Goal: Information Seeking & Learning: Learn about a topic

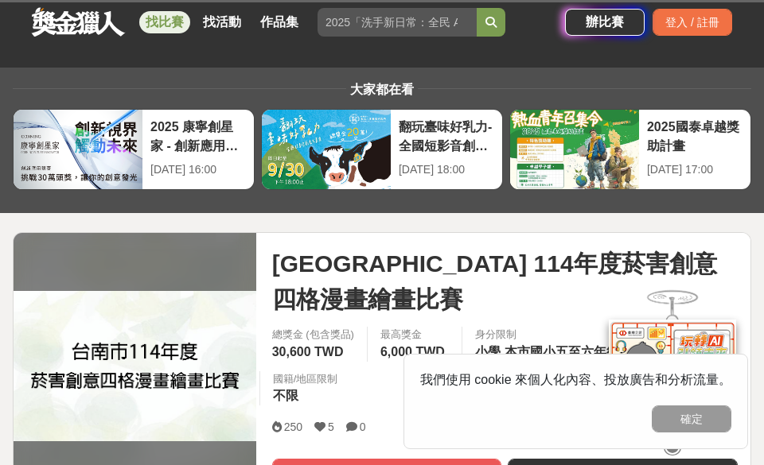
scroll to position [80, 0]
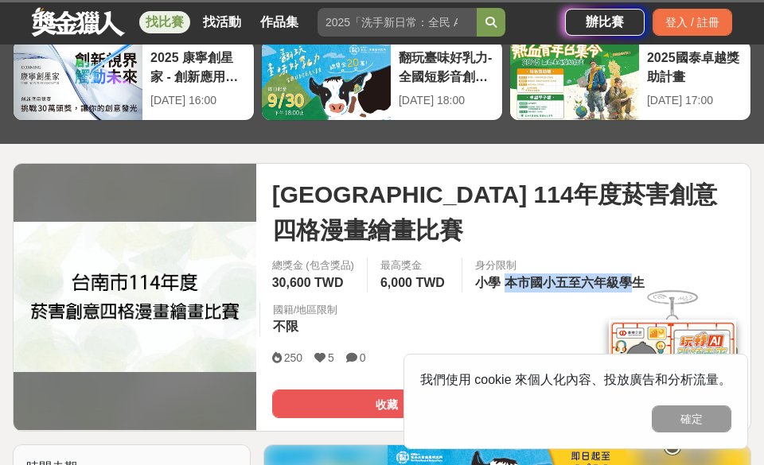
drag, startPoint x: 588, startPoint y: 244, endPoint x: 625, endPoint y: 244, distance: 37.4
click at [625, 258] on div "身分限制 小學 本市國小五至六年級學生" at bounding box center [561, 275] width 200 height 35
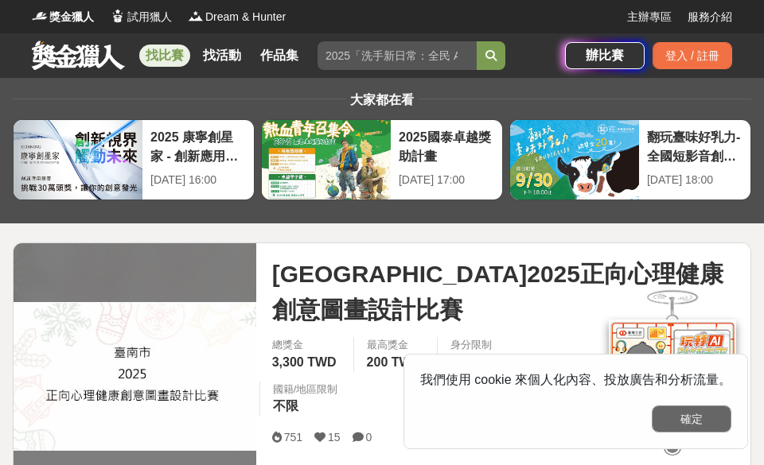
click at [698, 419] on button "確定" at bounding box center [691, 419] width 80 height 27
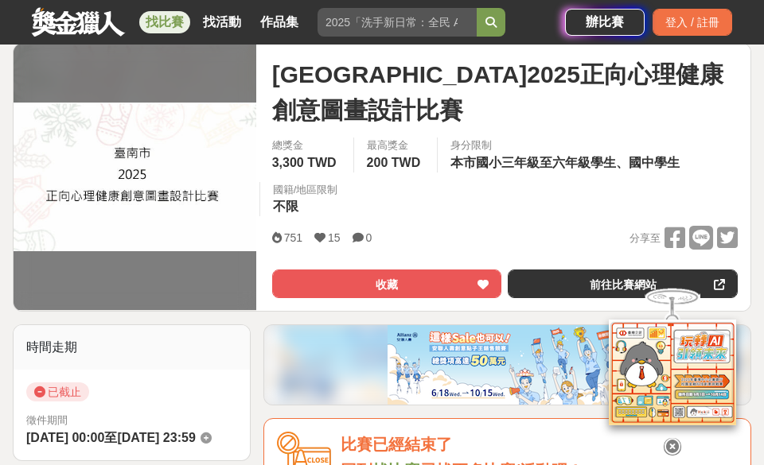
scroll to position [239, 0]
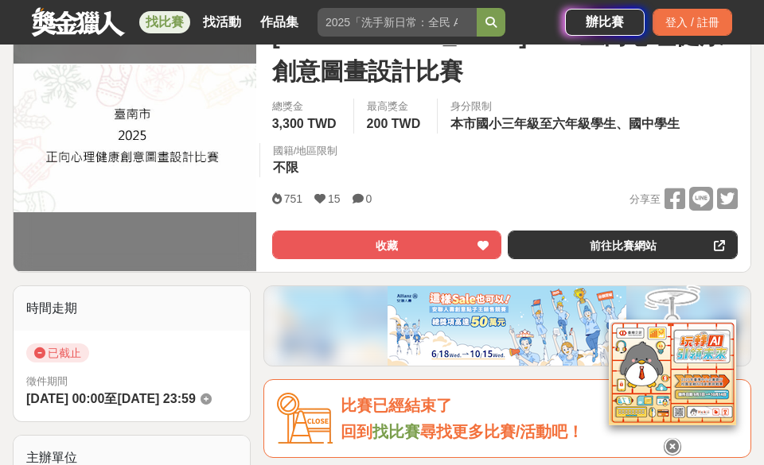
click at [391, 423] on link "找比賽" at bounding box center [396, 431] width 48 height 17
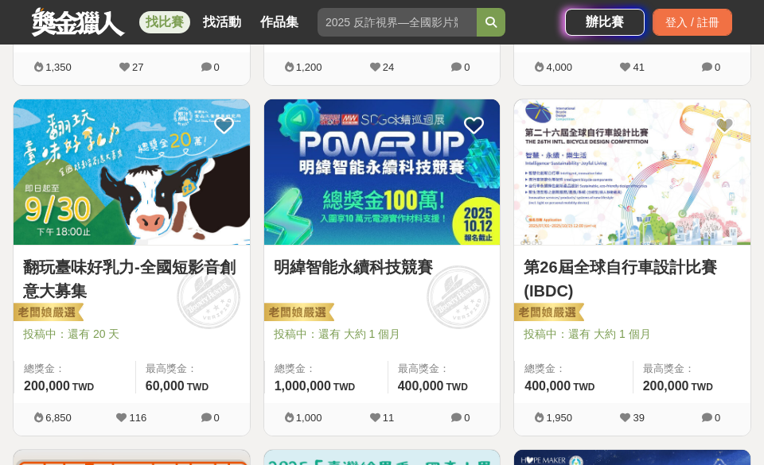
scroll to position [1352, 0]
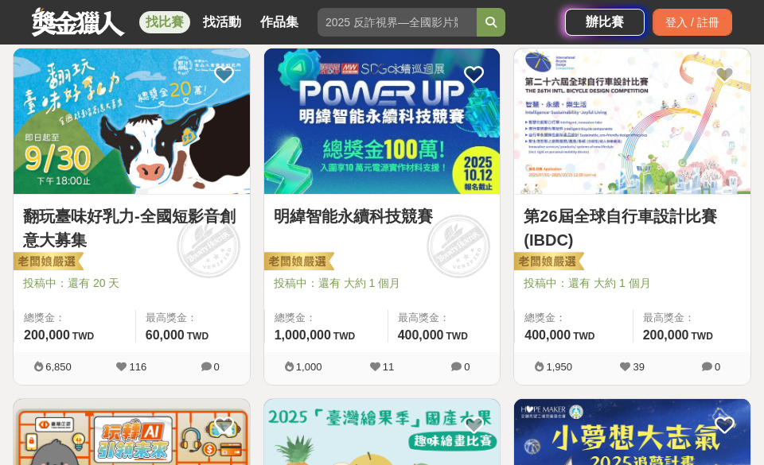
click at [599, 212] on link "第26屆全球自行車設計比賽(IBDC)" at bounding box center [631, 228] width 217 height 48
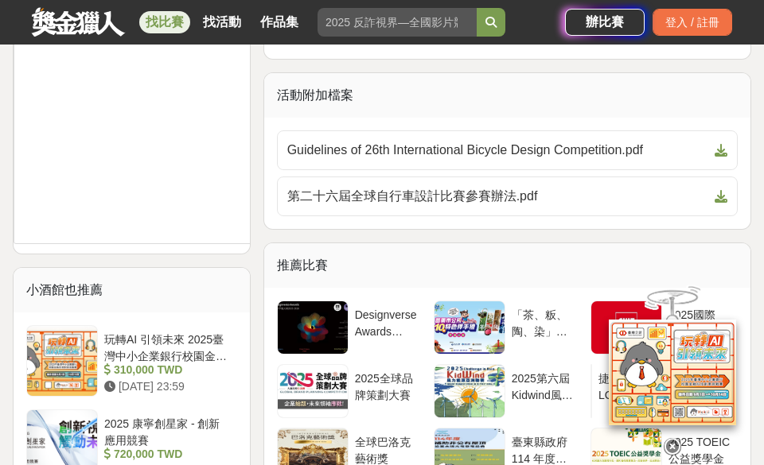
scroll to position [1670, 0]
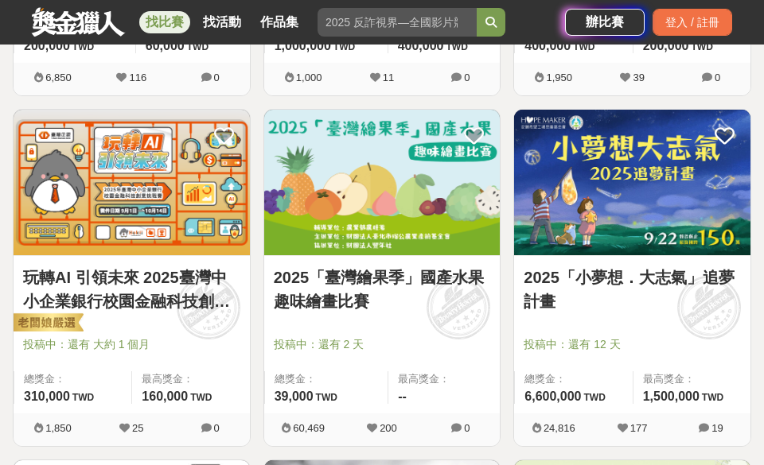
scroll to position [1670, 0]
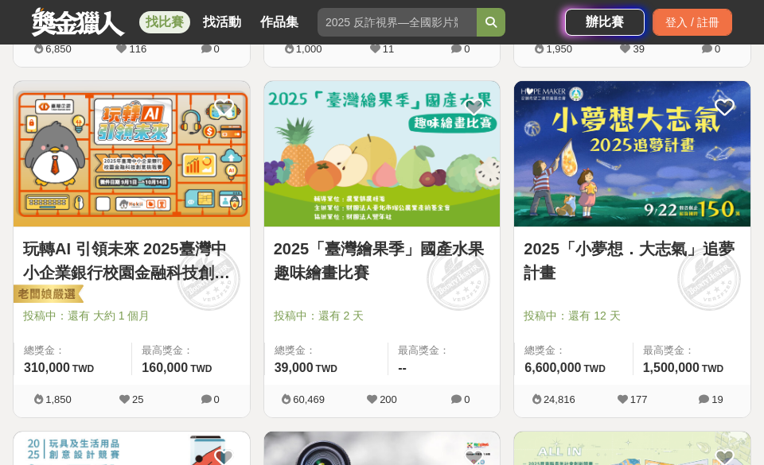
click at [329, 259] on link "2025「臺灣繪果季」國產水果趣味繪畫比賽" at bounding box center [382, 261] width 217 height 48
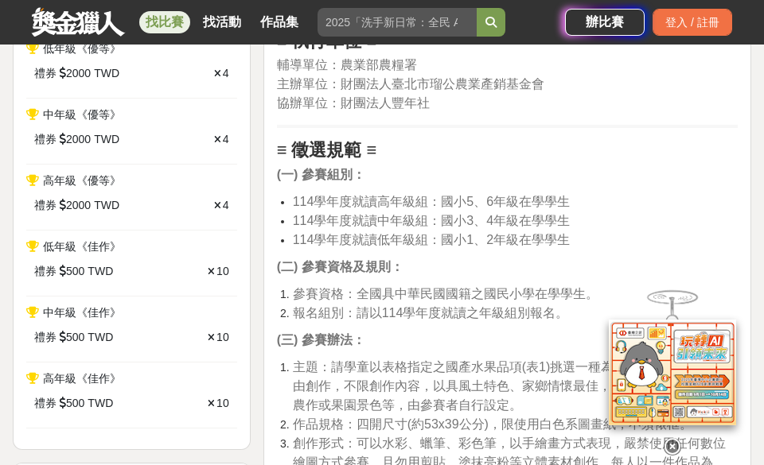
scroll to position [795, 0]
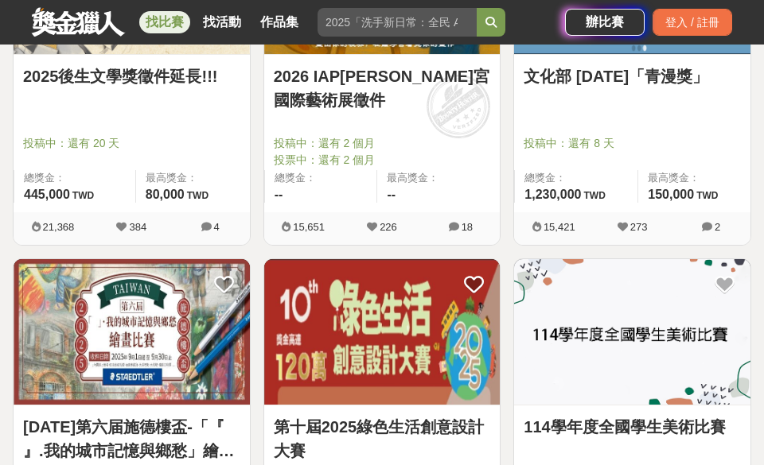
scroll to position [2625, 0]
